Goal: Obtain resource: Download file/media

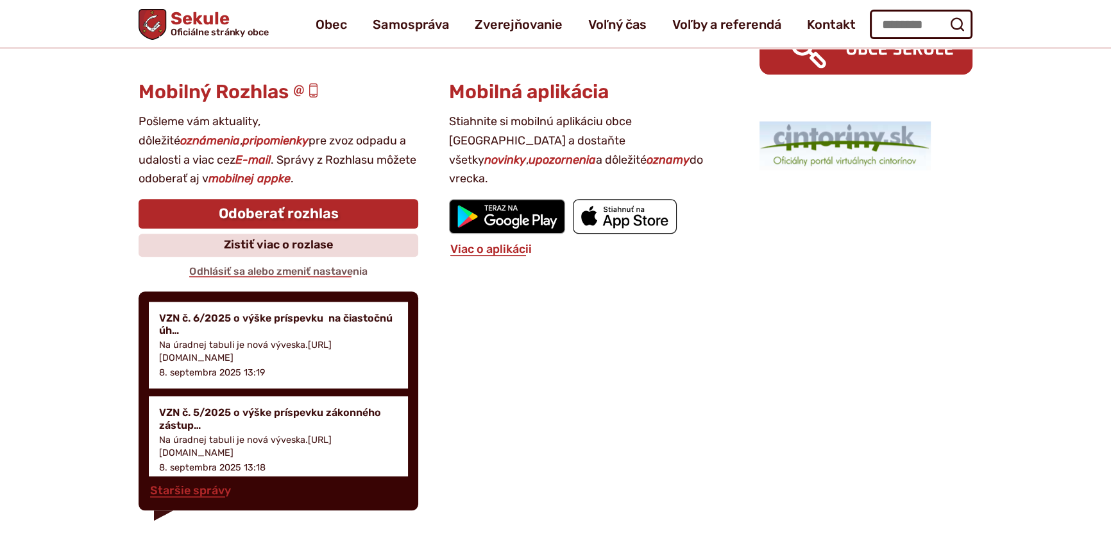
scroll to position [1574, 0]
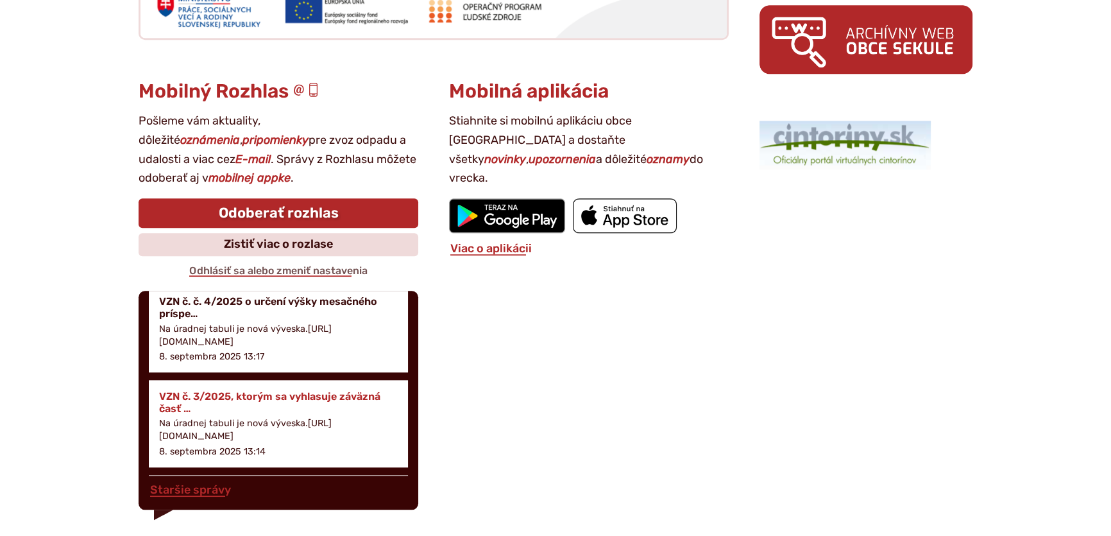
scroll to position [233, 0]
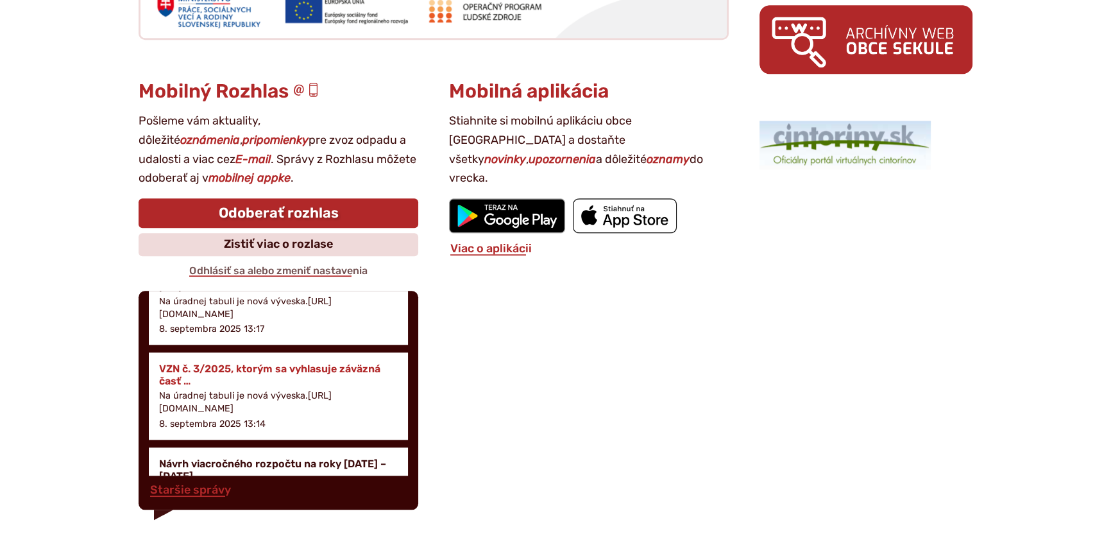
click at [294, 366] on h4 "VZN č. 3/2025, ktorým sa vyhlasuje záväzná časť …" at bounding box center [278, 374] width 239 height 24
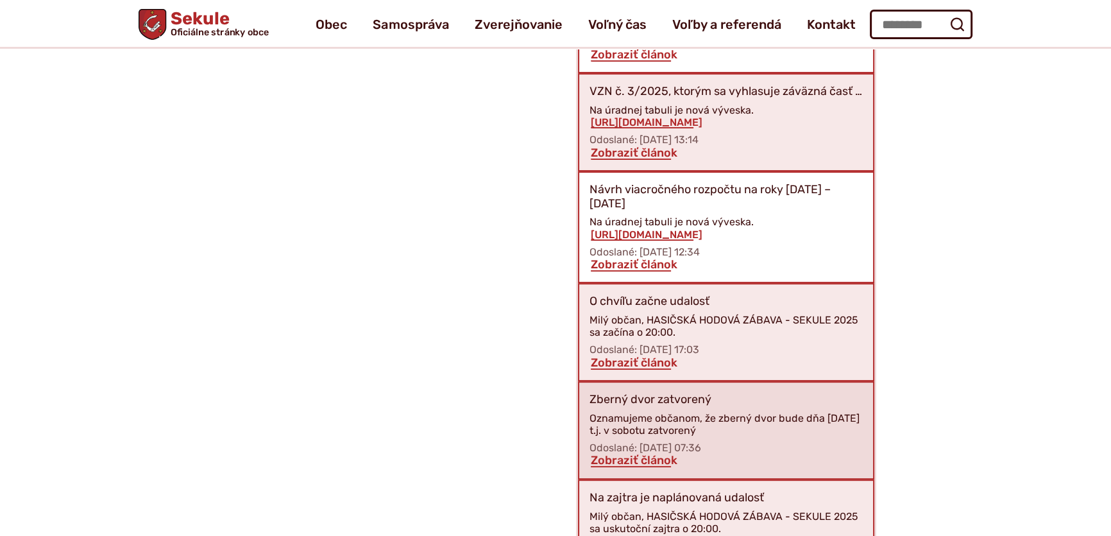
scroll to position [519, 0]
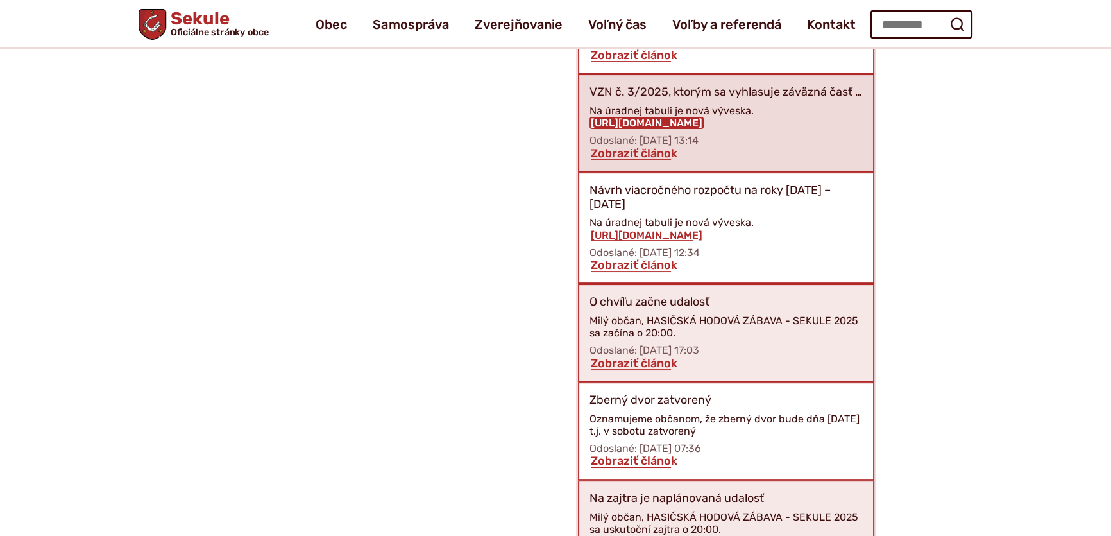
click at [649, 119] on link "[URL][DOMAIN_NAME]" at bounding box center [646, 123] width 114 height 12
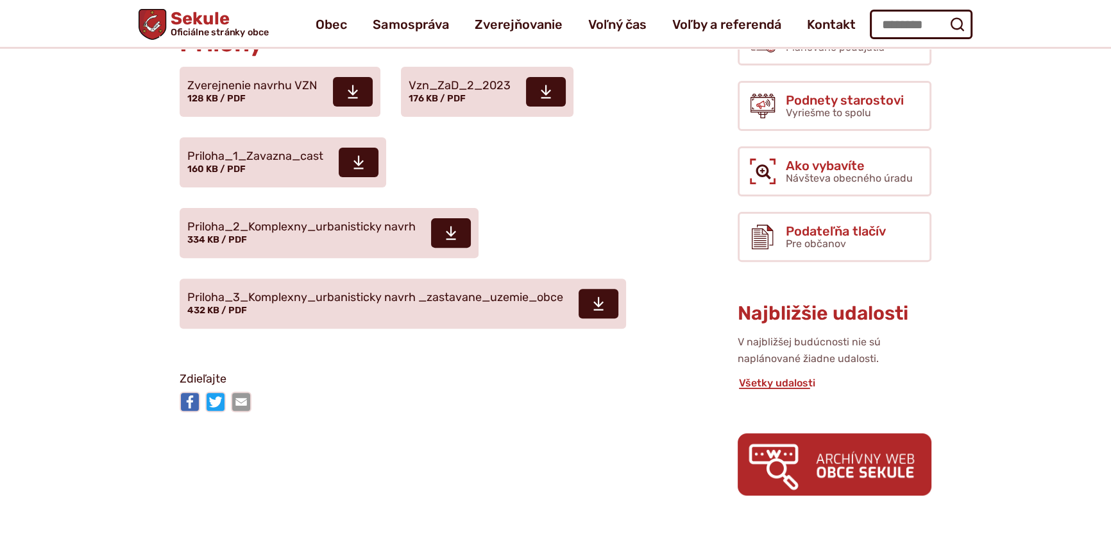
scroll to position [408, 0]
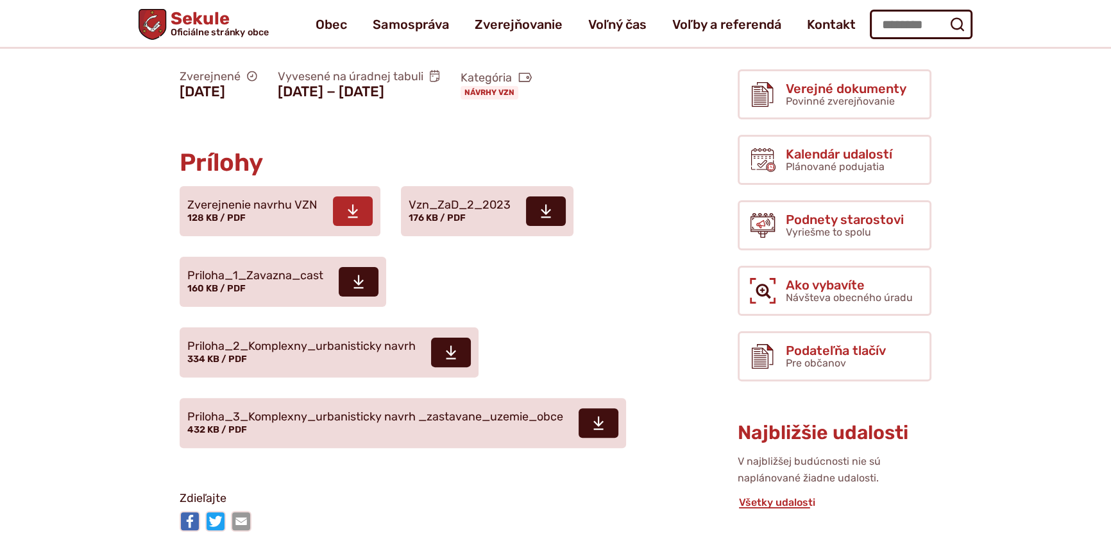
click at [350, 205] on use at bounding box center [353, 211] width 10 height 13
